Goal: Task Accomplishment & Management: Manage account settings

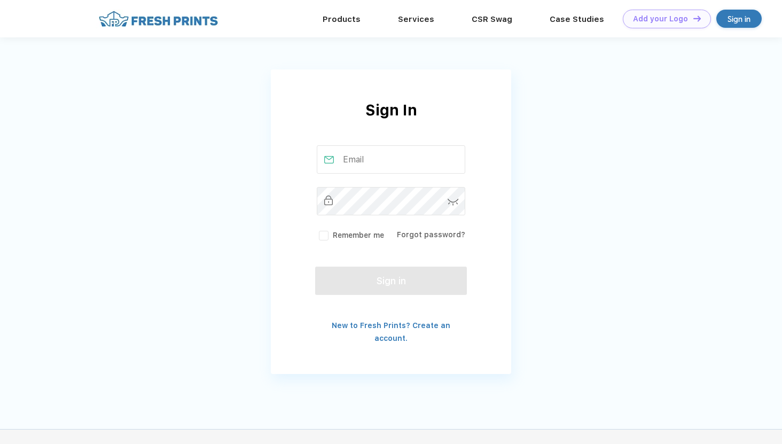
click at [387, 158] on input "text" at bounding box center [391, 159] width 149 height 28
click at [351, 154] on input "text" at bounding box center [391, 159] width 149 height 28
click at [368, 105] on div "Sign In" at bounding box center [391, 122] width 240 height 46
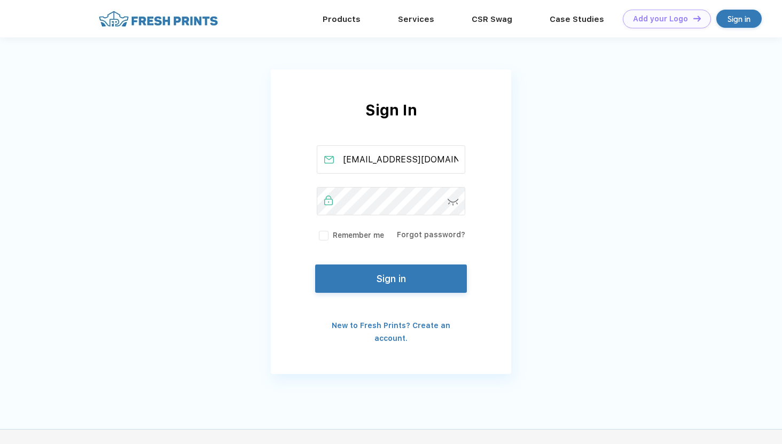
click at [372, 279] on button "Sign in" at bounding box center [391, 279] width 152 height 28
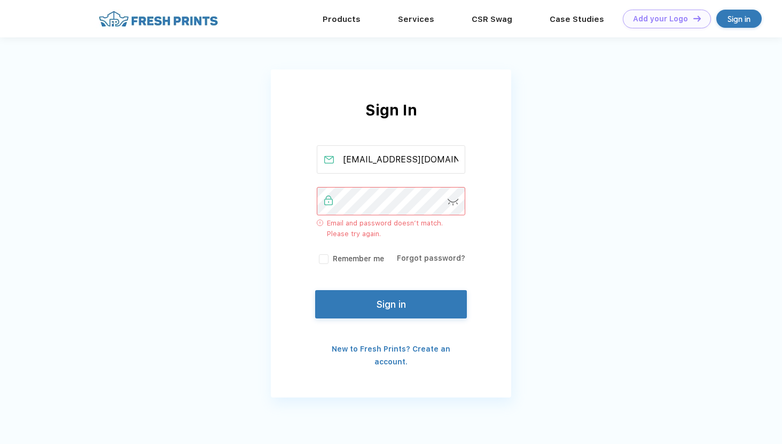
click at [451, 203] on img at bounding box center [453, 202] width 11 height 7
click at [451, 203] on img at bounding box center [453, 202] width 11 height 10
drag, startPoint x: 345, startPoint y: 159, endPoint x: 490, endPoint y: 160, distance: 144.8
click at [490, 160] on div "Sign In [EMAIL_ADDRESS][DOMAIN_NAME] Email and password doesn’t match. Please t…" at bounding box center [391, 233] width 240 height 269
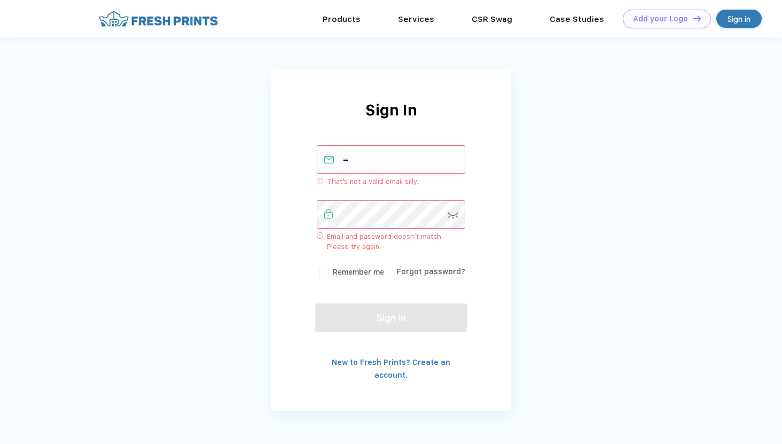
type input "="
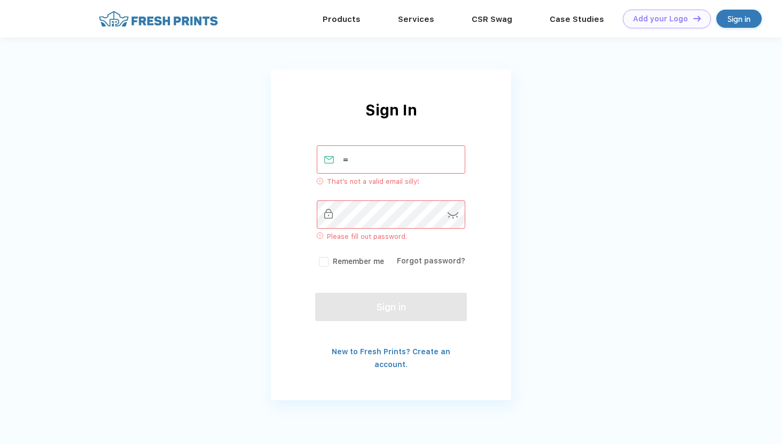
click at [387, 156] on input "=" at bounding box center [391, 159] width 149 height 28
